Goal: Book appointment/travel/reservation

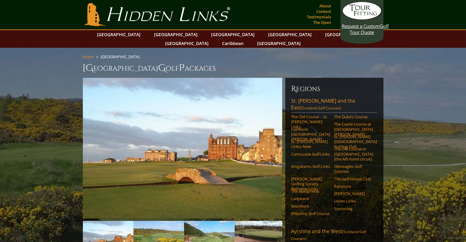
scroll to position [212, 0]
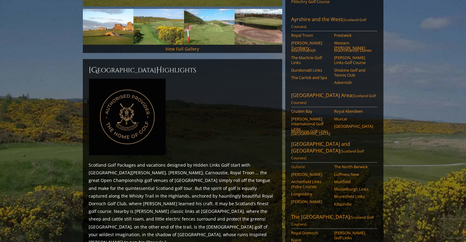
click at [243, 164] on link "Gullane" at bounding box center [310, 166] width 39 height 5
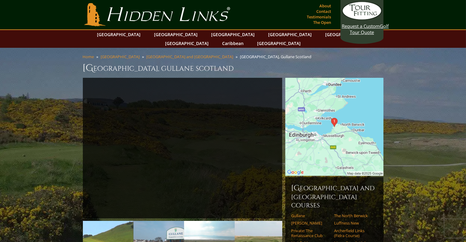
click at [329, 126] on img at bounding box center [334, 127] width 98 height 98
